Goal: Transaction & Acquisition: Purchase product/service

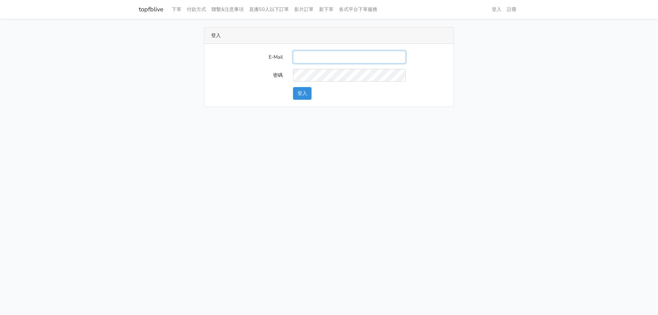
click at [339, 54] on input "E-Mail" at bounding box center [349, 57] width 113 height 13
type input "stu9850223@yahoo.com.tw"
click at [312, 92] on div "登入" at bounding box center [370, 93] width 164 height 13
click at [311, 92] on button "登入" at bounding box center [302, 93] width 18 height 13
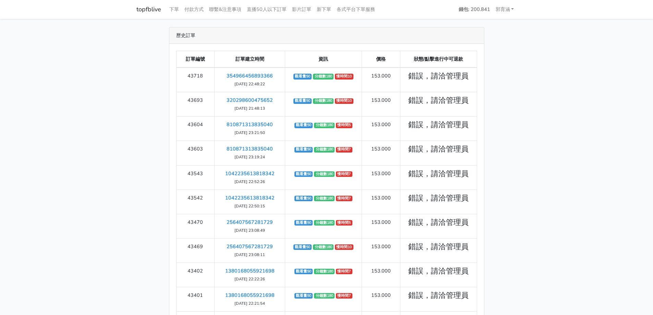
click at [368, 33] on div "歷史訂單" at bounding box center [326, 35] width 314 height 16
click at [334, 8] on link "新下單" at bounding box center [324, 9] width 20 height 13
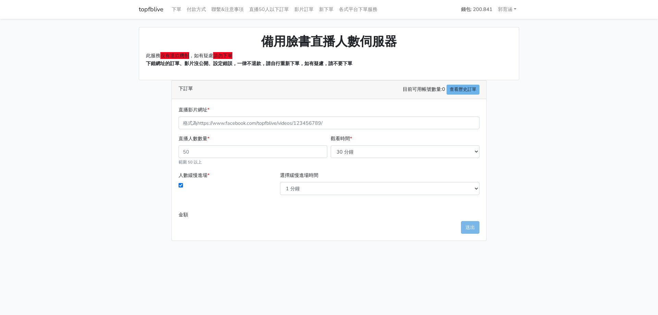
click at [284, 164] on div "直播人數數量 * 範圍 50 以上" at bounding box center [253, 150] width 152 height 31
click at [373, 149] on select "30 分鐘 60 分鐘 90 分鐘 120 分鐘 150 分鐘 180 分鐘 210 分鐘 240 分鐘 270 分鐘 300 分鐘 330 分鐘 360 分…" at bounding box center [405, 151] width 149 height 13
click at [331, 145] on select "30 分鐘 60 分鐘 90 分鐘 120 分鐘 150 分鐘 180 分鐘 210 分鐘 240 分鐘 270 分鐘 300 分鐘 330 分鐘 360 分…" at bounding box center [405, 151] width 149 height 13
click at [382, 142] on div "觀看時間 * 30 分鐘 60 分鐘 90 分鐘 120 分鐘 150 分鐘 180 分鐘 210 分鐘 240 分鐘 270 分鐘 300 分鐘 330 分…" at bounding box center [405, 150] width 152 height 31
drag, startPoint x: 384, startPoint y: 149, endPoint x: 381, endPoint y: 146, distance: 4.6
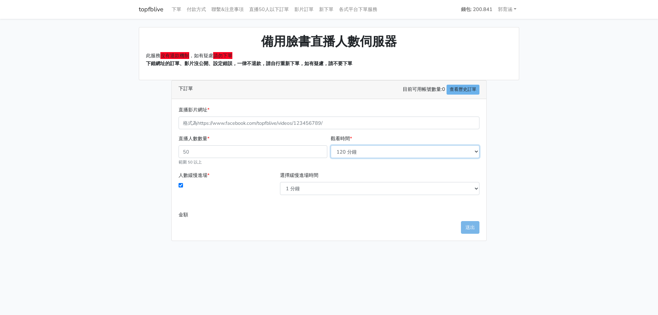
click at [384, 149] on select "30 分鐘 60 分鐘 90 分鐘 120 分鐘 150 分鐘 180 分鐘 210 分鐘 240 分鐘 270 分鐘 300 分鐘 330 分鐘 360 分…" at bounding box center [405, 151] width 149 height 13
select select "90"
click at [331, 145] on select "30 分鐘 60 分鐘 90 分鐘 120 分鐘 150 分鐘 180 分鐘 210 分鐘 240 分鐘 270 分鐘 300 分鐘 330 分鐘 360 分…" at bounding box center [405, 151] width 149 height 13
click at [366, 132] on form "直播影片網址 * 直播人數數量 * 範圍 50 以上 觀看時間 * 30 分鐘 60 分鐘 90 分鐘 120 分鐘" at bounding box center [328, 163] width 301 height 115
drag, startPoint x: 337, startPoint y: 169, endPoint x: 336, endPoint y: 185, distance: 15.8
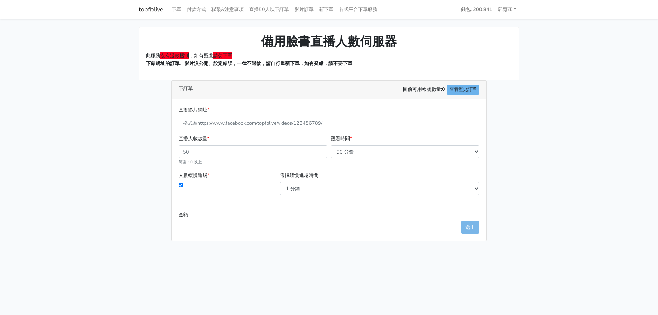
click at [337, 170] on div "直播人數數量 * 範圍 50 以上 觀看時間 * 30 分鐘 60 分鐘 90 分鐘 120 分鐘 150 分鐘 180 分鐘 210 分鐘" at bounding box center [329, 153] width 304 height 37
click at [336, 186] on select "1 分鐘 3 分鐘 5 分鐘 10 分鐘 15 分鐘 20 分鐘" at bounding box center [379, 188] width 199 height 13
select select "3"
click at [280, 182] on select "1 分鐘 3 分鐘 5 分鐘 10 分鐘 15 分鐘 20 分鐘" at bounding box center [379, 188] width 199 height 13
click at [291, 206] on form "直播影片網址 * 直播人數數量 * 範圍 50 以上 觀看時間 * 30 分鐘 60 分鐘 90 分鐘 120 分鐘" at bounding box center [328, 163] width 301 height 115
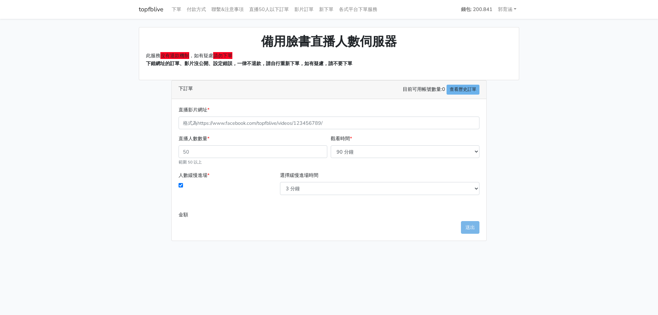
click at [250, 220] on input "金額" at bounding box center [354, 214] width 250 height 13
click at [199, 240] on div "直播影片網址 * 直播人數數量 * 範圍 50 以上 觀看時間 * 30 分鐘 60 分鐘 90 分鐘 120 分鐘 150 分鐘 180 分鐘 210 分鐘…" at bounding box center [329, 169] width 314 height 141
click at [200, 153] on input "直播人數數量 *" at bounding box center [252, 151] width 149 height 13
type input "50"
click at [366, 9] on link "各式平台下單服務" at bounding box center [358, 9] width 44 height 13
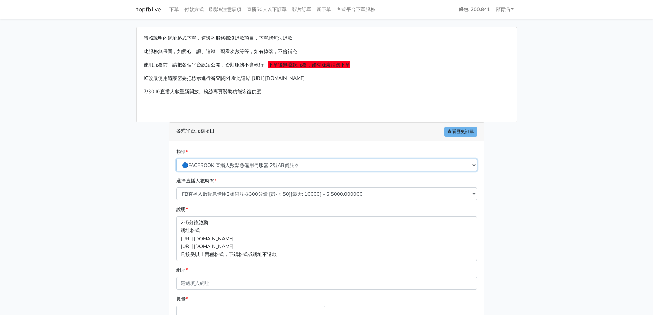
click at [286, 164] on select "🔵FACEBOOK 直播人數緊急備用伺服器 2號AB伺服器 🔵FACEBOOK 網軍專用貼文留言 安全保密 🔵FACEBOOK 直播人數緊急備用伺服器 J1 …" at bounding box center [326, 165] width 301 height 13
click at [176, 159] on select "🔵FACEBOOK 直播人數緊急備用伺服器 2號AB伺服器 🔵FACEBOOK 網軍專用貼文留言 安全保密 🔵FACEBOOK 直播人數緊急備用伺服器 J1 …" at bounding box center [326, 165] width 301 height 13
click at [251, 187] on div "選擇直播人數時間 * FB直播人數緊急備用2號伺服器300分鐘 [最小: 50][最大: 10000] - $ 5000.000000 FB直播人數緊急備用2…" at bounding box center [326, 188] width 304 height 23
click at [252, 195] on select "FB直播人數緊急備用2號伺服器300分鐘 [最小: 50][最大: 10000] - $ 5000.000000 FB直播人數緊急備用2號伺服器60分鐘 [最…" at bounding box center [326, 193] width 301 height 13
select select "573"
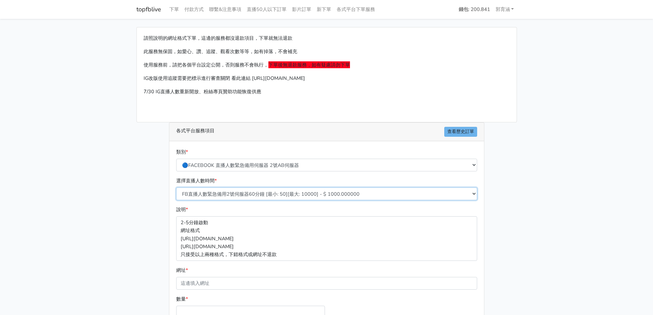
click at [176, 187] on select "FB直播人數緊急備用2號伺服器300分鐘 [最小: 50][最大: 10000] - $ 5000.000000 FB直播人數緊急備用2號伺服器60分鐘 [最…" at bounding box center [326, 193] width 301 height 13
click at [318, 156] on div "類別 * 🔵FACEBOOK 直播人數緊急備用伺服器 2號AB伺服器 🔵FACEBOOK 網軍專用貼文留言 安全保密 🔵FACEBOOK 直播人數緊急備用伺服…" at bounding box center [326, 159] width 304 height 23
click at [291, 160] on select "🔵FACEBOOK 直播人數緊急備用伺服器 2號AB伺服器 🔵FACEBOOK 網軍專用貼文留言 安全保密 🔵FACEBOOK 直播人數緊急備用伺服器 J1 …" at bounding box center [326, 165] width 301 height 13
select select "🔵FACEBOOK 直播人數緊急備用伺服器 J1"
click at [176, 159] on select "🔵FACEBOOK 直播人數緊急備用伺服器 2號AB伺服器 🔵FACEBOOK 網軍專用貼文留言 安全保密 🔵FACEBOOK 直播人數緊急備用伺服器 J1 …" at bounding box center [326, 165] width 301 height 13
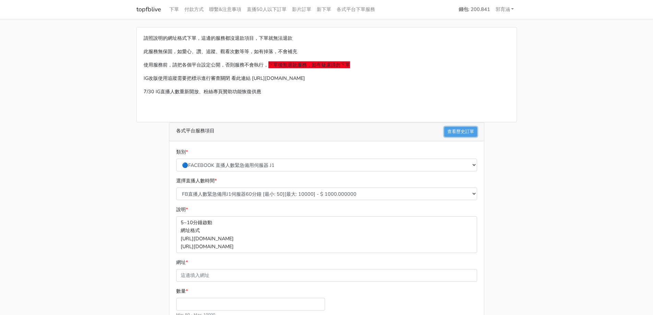
click at [456, 131] on link "查看歷史訂單" at bounding box center [460, 132] width 33 height 10
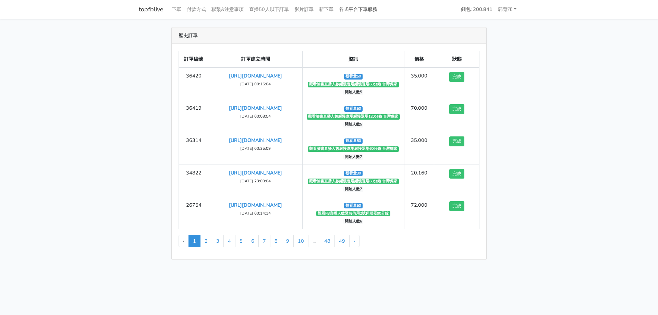
click at [355, 9] on link "各式平台下單服務" at bounding box center [358, 9] width 44 height 13
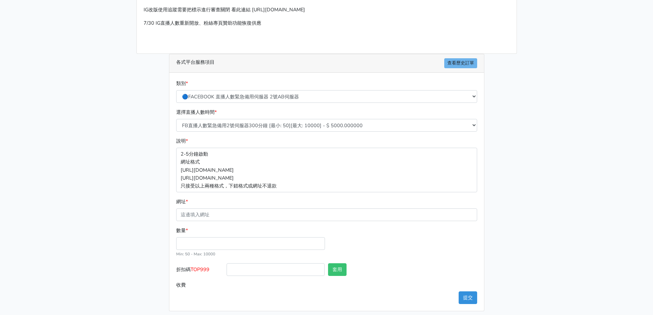
scroll to position [73, 0]
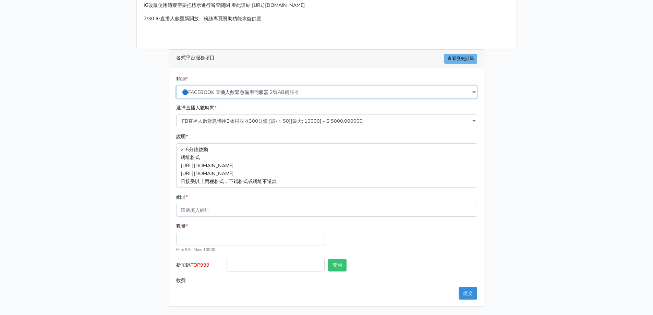
click at [292, 92] on select "🔵FACEBOOK 直播人數緊急備用伺服器 2號AB伺服器 🔵FACEBOOK 網軍專用貼文留言 安全保密 🔵FACEBOOK 直播人數緊急備用伺服器 J1 …" at bounding box center [326, 92] width 301 height 13
select select "🔵FACEBOOK 網軍專用貼文留言 安全保密"
click at [176, 86] on select "🔵FACEBOOK 直播人數緊急備用伺服器 2號AB伺服器 🔵FACEBOOK 網軍專用貼文留言 安全保密 🔵FACEBOOK 直播人數緊急備用伺服器 J1 …" at bounding box center [326, 92] width 301 height 13
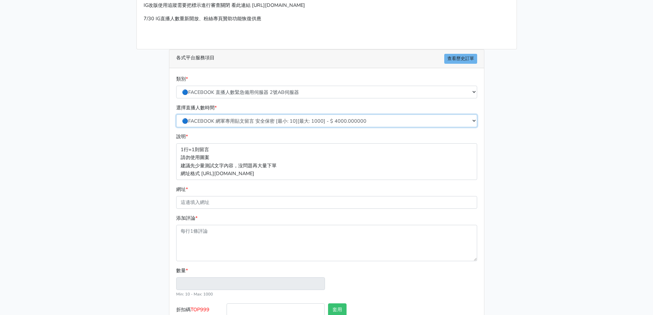
click at [253, 119] on select "🔵FACEBOOK 網軍專用貼文留言 安全保密 [最小: 10][最大: 1000] - $ 4000.000000 🔵FACEBOOK 網軍專用貼文留言 安…" at bounding box center [326, 120] width 301 height 13
click at [285, 126] on select "🔵FACEBOOK 網軍專用貼文留言 安全保密 [最小: 10][最大: 1000] - $ 4000.000000 🔵FACEBOOK 網軍專用貼文留言 安…" at bounding box center [326, 120] width 301 height 13
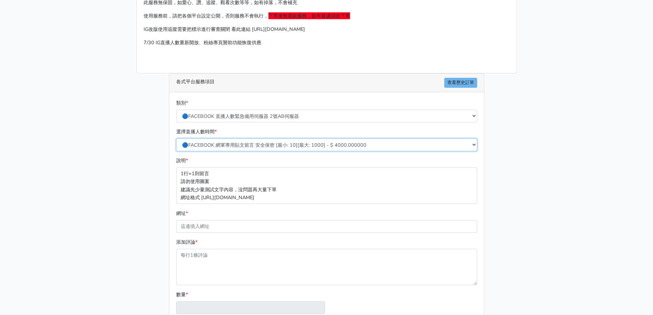
scroll to position [117, 0]
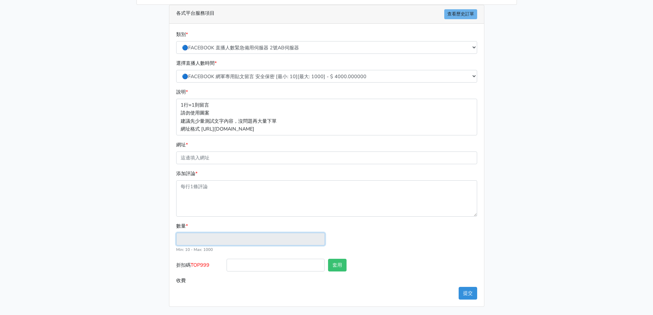
click at [241, 238] on input "數量 *" at bounding box center [250, 239] width 149 height 13
click at [212, 160] on input "網址 *" at bounding box center [326, 157] width 301 height 13
click at [252, 144] on div "網址 *" at bounding box center [326, 152] width 301 height 23
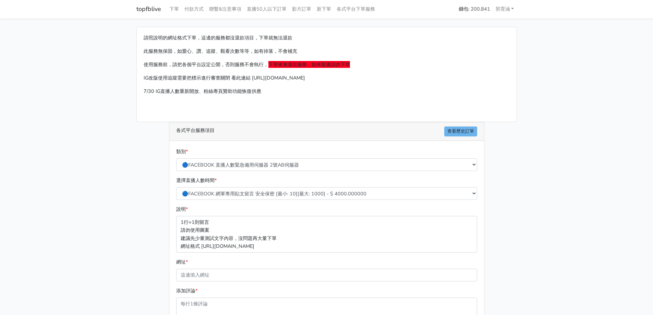
scroll to position [0, 0]
click at [342, 12] on link "各式平台下單服務" at bounding box center [356, 9] width 44 height 13
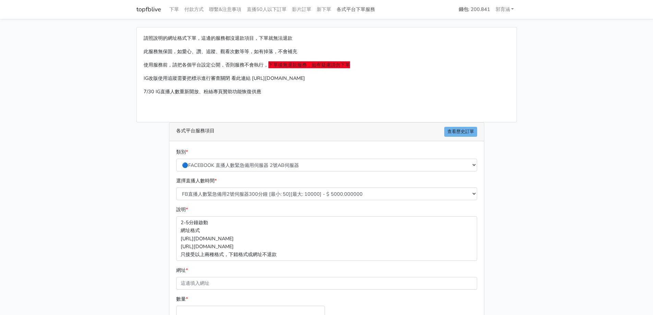
click at [374, 10] on link "各式平台下單服務" at bounding box center [356, 9] width 44 height 13
click at [223, 167] on select "🔵FACEBOOK 直播人數緊急備用伺服器 2號AB伺服器 🔵FACEBOOK 網軍專用貼文留言 安全保密 🔵FACEBOOK 直播人數緊急備用伺服器 J1 …" at bounding box center [326, 165] width 301 height 13
select select "🔵FACEBOOK 直播人數伺服器 自然增加人數 J1A伺服器"
click at [176, 159] on select "🔵FACEBOOK 直播人數緊急備用伺服器 2號AB伺服器 🔵FACEBOOK 網軍專用貼文留言 安全保密 🔵FACEBOOK 直播人數緊急備用伺服器 J1 …" at bounding box center [326, 165] width 301 height 13
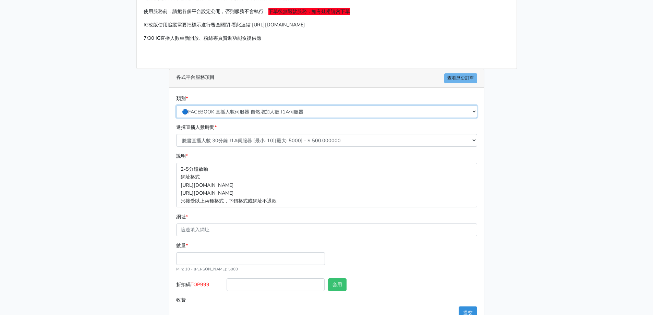
scroll to position [69, 0]
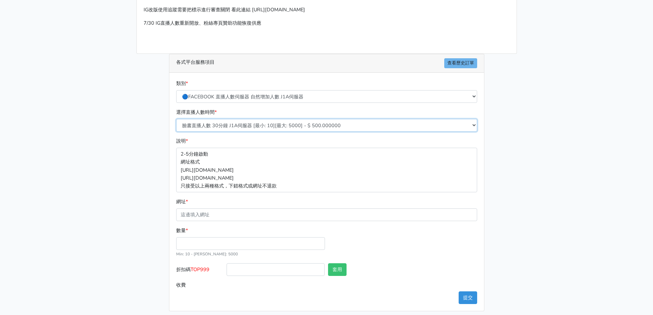
click at [271, 126] on select "臉書直播人數 30分鐘 J1A伺服器 [最小: 10][最大: 5000] - $ 500.000000 臉書直播人數 60分鐘 J1A伺服器 [最小: 10…" at bounding box center [326, 125] width 301 height 13
select select "621"
click at [176, 119] on select "臉書直播人數 30分鐘 J1A伺服器 [最小: 10][最大: 5000] - $ 500.000000 臉書直播人數 60分鐘 J1A伺服器 [最小: 10…" at bounding box center [326, 125] width 301 height 13
click at [271, 145] on div "說明 * 2-5分鐘啟動 網址格式 [URL][DOMAIN_NAME] [URL][DOMAIN_NAME] 只接受以上兩種格式，下錯格式或網址不退款" at bounding box center [326, 164] width 304 height 55
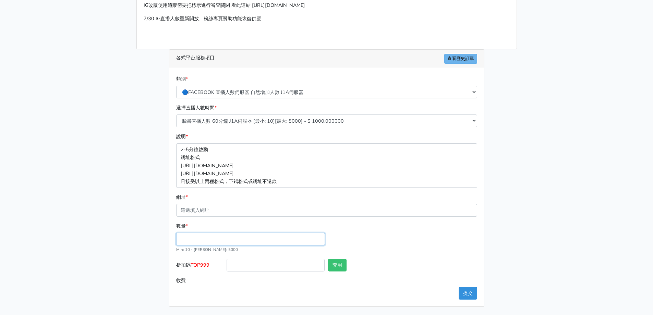
click at [215, 241] on input "數量 *" at bounding box center [250, 239] width 149 height 13
type input "50"
type input "50.000"
click at [219, 257] on div "數量 * 50 Min: 10 - [PERSON_NAME]: 5000" at bounding box center [326, 240] width 304 height 37
click at [33, 181] on main "請照說明的網址格式下單，這邊的服務都沒退款項目，下單就無法退款 此服務無保固，如愛心、讚、追蹤、觀看次數等等，如有掉落，不會補充 使用服務前，請把各個平台設定…" at bounding box center [326, 130] width 653 height 369
